Goal: Task Accomplishment & Management: Use online tool/utility

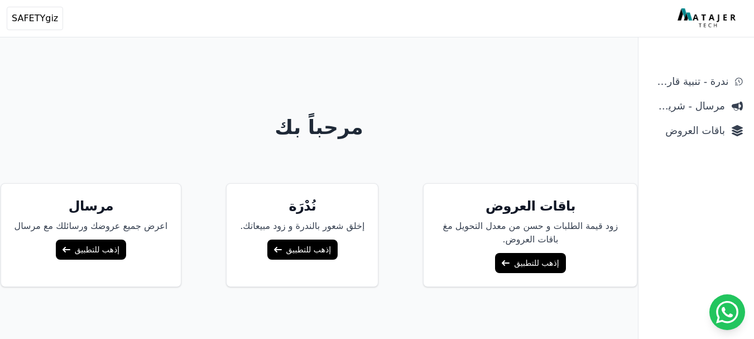
click at [527, 266] on link "إذهب للتطبيق" at bounding box center [530, 263] width 70 height 20
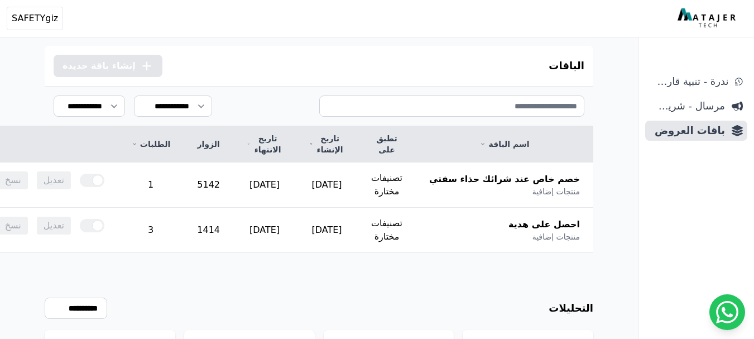
scroll to position [7, 0]
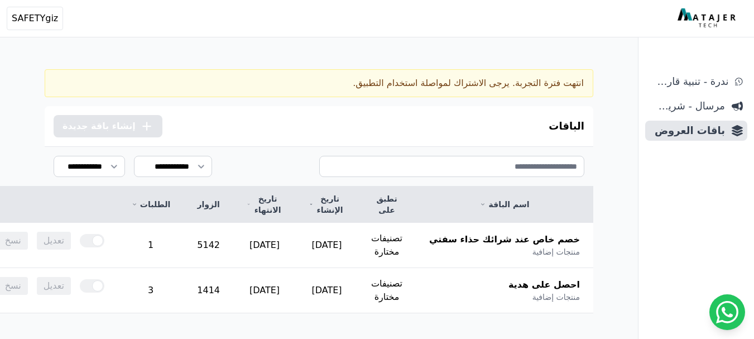
click at [379, 80] on div "انتهت فترة التجربة. يرجى الاشتراك لمواصلة استخدام التطبيق." at bounding box center [319, 83] width 549 height 28
click at [292, 110] on div "الباقات .cls-1{fill:none;stroke:#fff;stroke-linecap:round;stroke-linejoin:round…" at bounding box center [319, 126] width 549 height 40
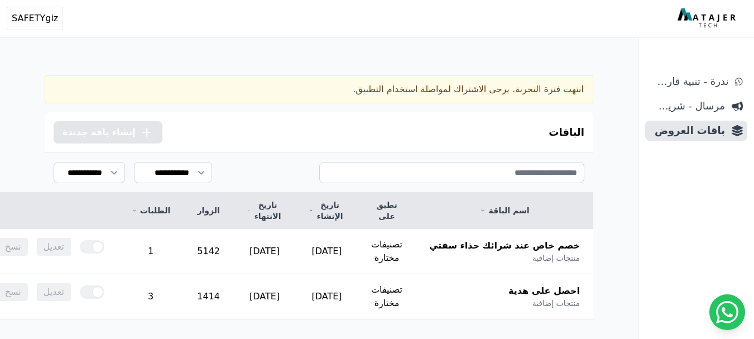
scroll to position [0, 0]
click at [720, 307] on icon at bounding box center [727, 312] width 22 height 22
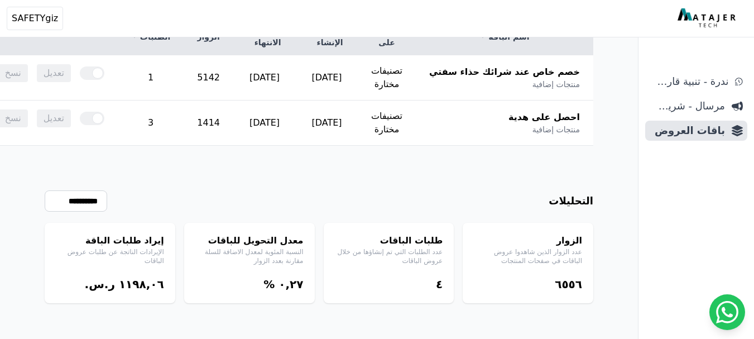
scroll to position [7, 0]
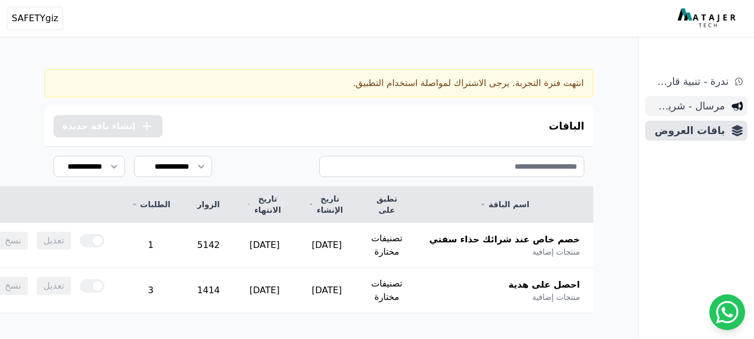
click at [696, 107] on span "مرسال - شريط دعاية" at bounding box center [687, 106] width 75 height 16
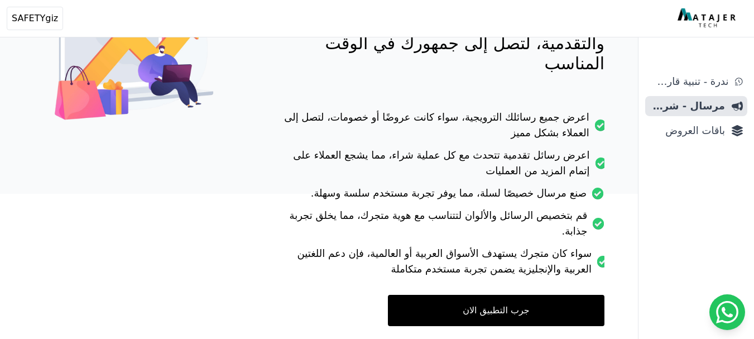
scroll to position [210, 0]
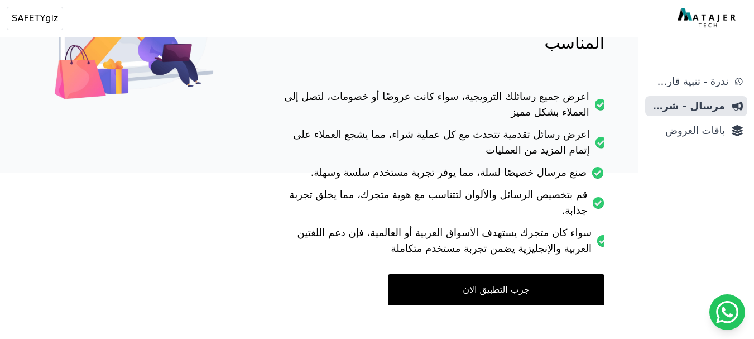
click at [520, 274] on link "جرب التطبيق الان" at bounding box center [496, 289] width 217 height 31
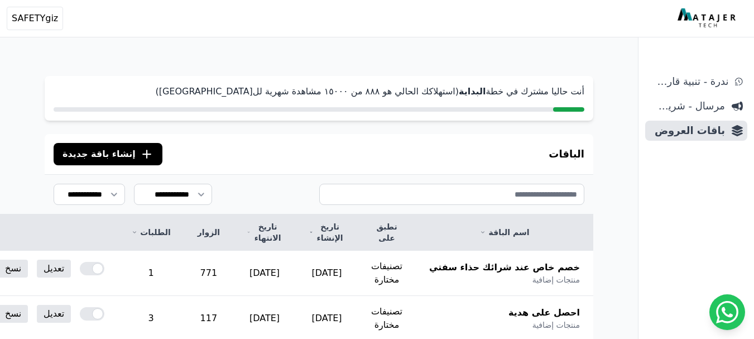
click at [112, 152] on span "إنشاء باقة جديدة" at bounding box center [99, 153] width 73 height 13
